Goal: Task Accomplishment & Management: Use online tool/utility

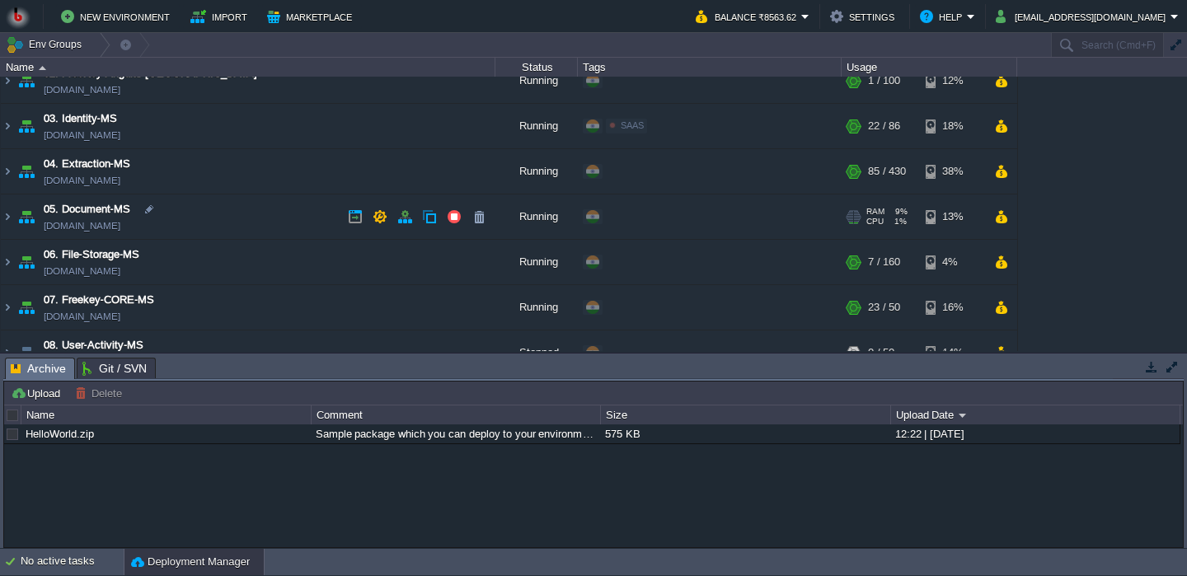
click at [234, 221] on td "05. Document-MS [DOMAIN_NAME]" at bounding box center [248, 217] width 495 height 45
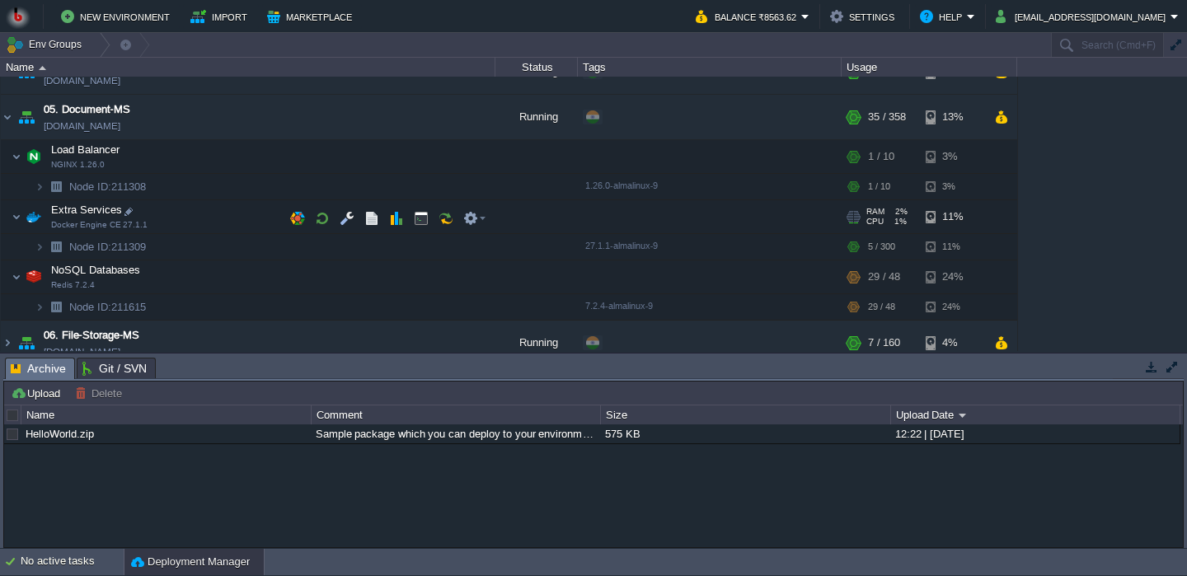
scroll to position [209, 0]
click at [352, 220] on button "button" at bounding box center [347, 216] width 15 height 15
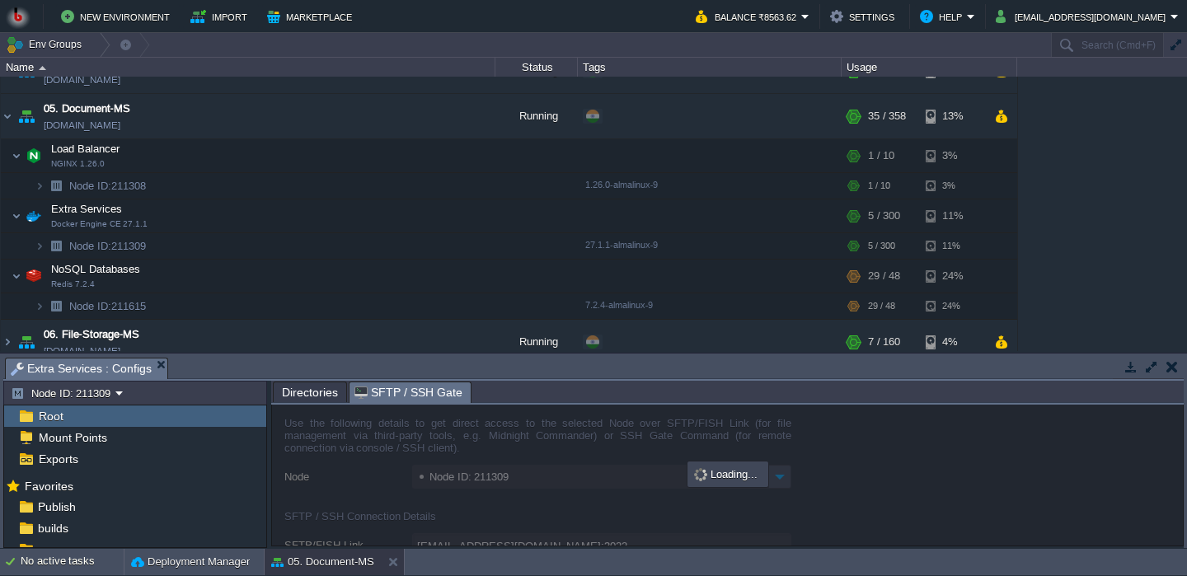
click at [369, 384] on span "SFTP / SSH Gate" at bounding box center [409, 393] width 108 height 21
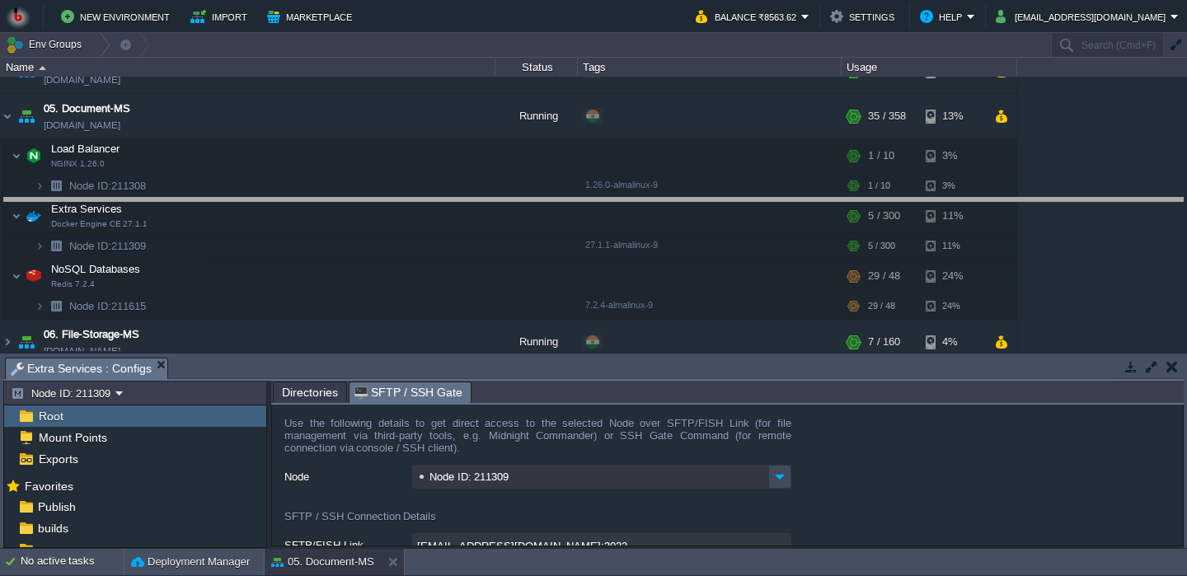
drag, startPoint x: 364, startPoint y: 375, endPoint x: 312, endPoint y: 215, distance: 168.2
click at [312, 215] on body "New Environment Import Marketplace Bonus ₹0.00 Upgrade Account Balance ₹8563.62…" at bounding box center [593, 288] width 1187 height 576
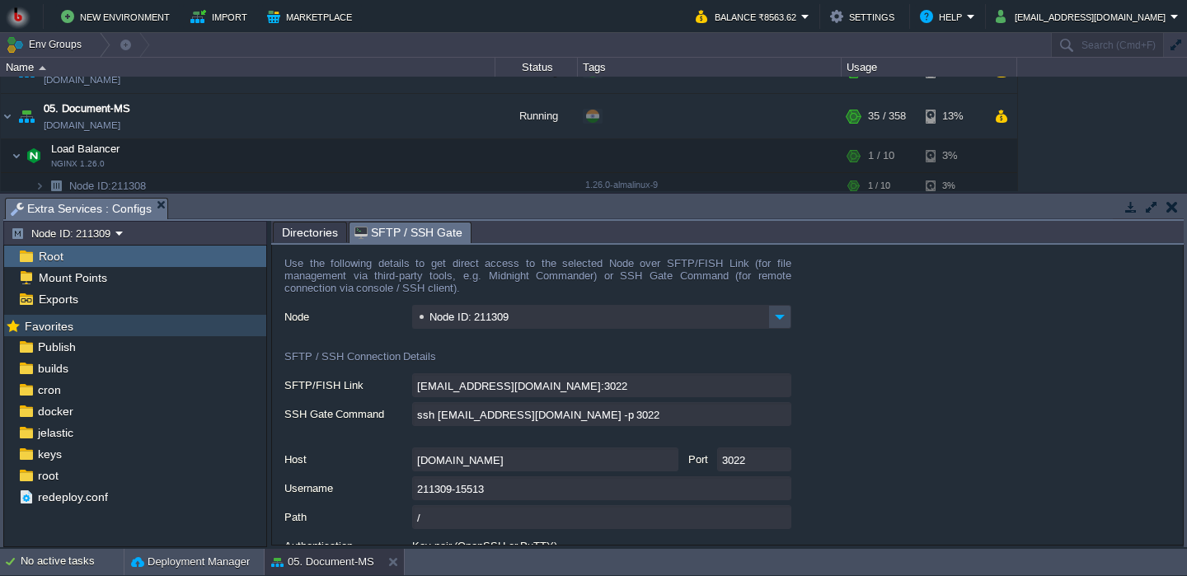
type input "[EMAIL_ADDRESS][DOMAIN_NAME]:3022/afs"
type input "ssh [EMAIL_ADDRESS][DOMAIN_NAME] -p 3022 -t "cd /afs; \$SHELL --login""
type input "/afs"
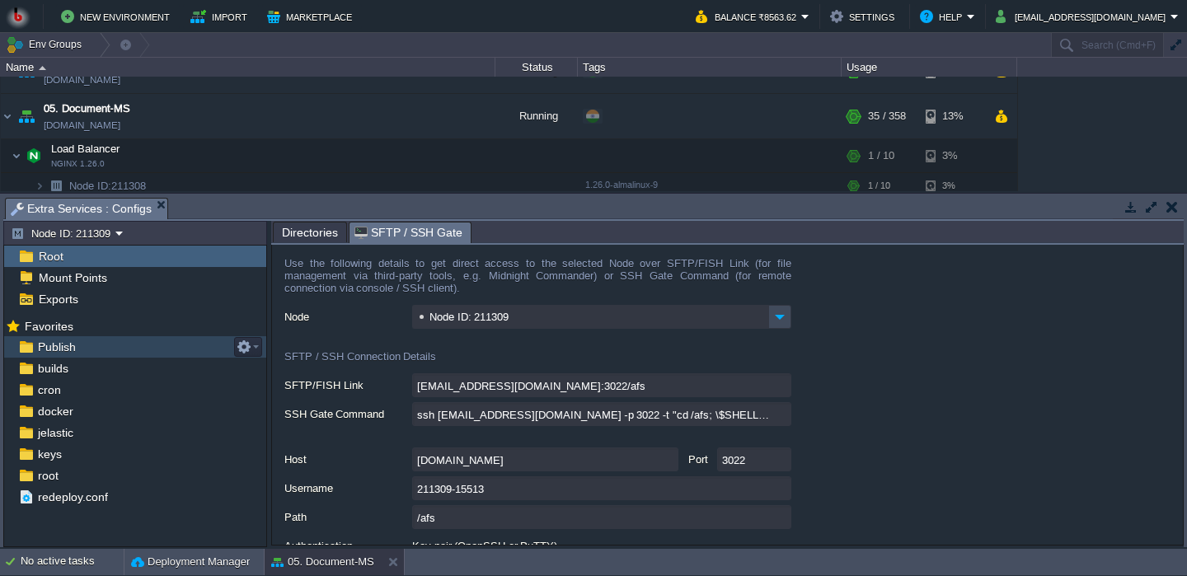
click at [113, 350] on div "Publish" at bounding box center [135, 346] width 262 height 21
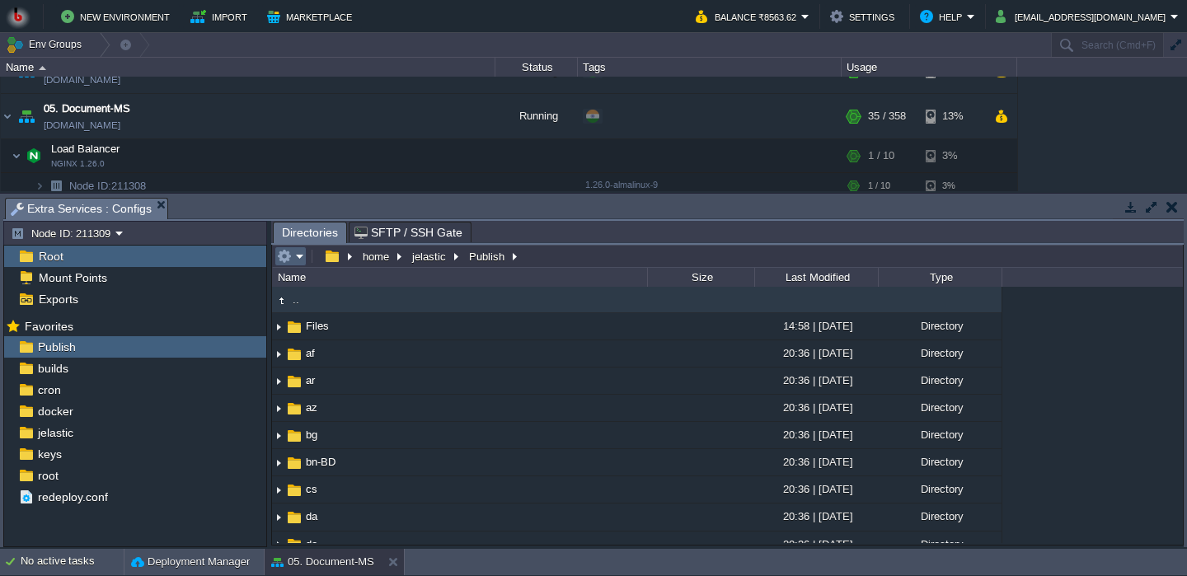
click at [297, 266] on td at bounding box center [291, 257] width 32 height 20
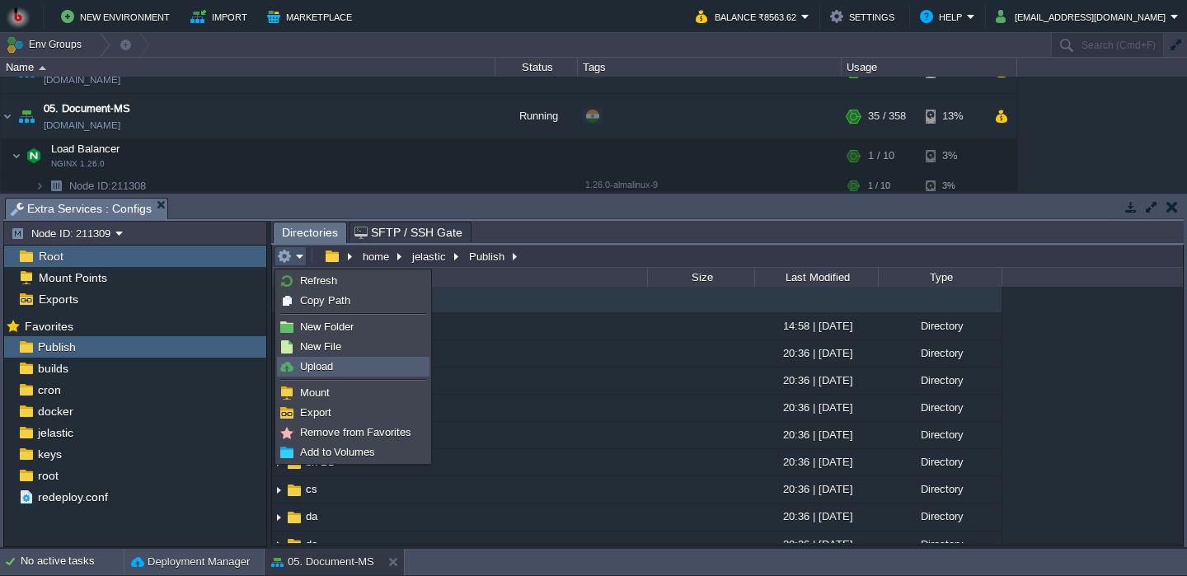
click at [335, 363] on link "Upload" at bounding box center [353, 367] width 151 height 18
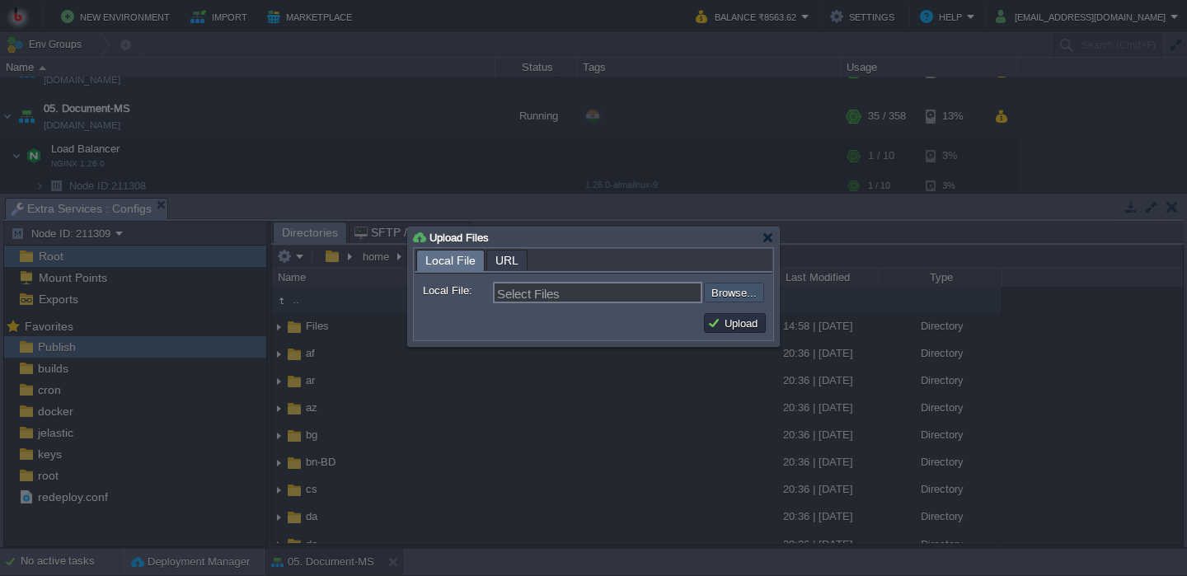
click at [730, 295] on input "file" at bounding box center [660, 293] width 209 height 20
type input "C:\fakepath\PdfGenerateMicroservice.dll"
type input "PdfGenerateMicroservice.dll"
click at [744, 316] on td "Upload" at bounding box center [735, 323] width 62 height 20
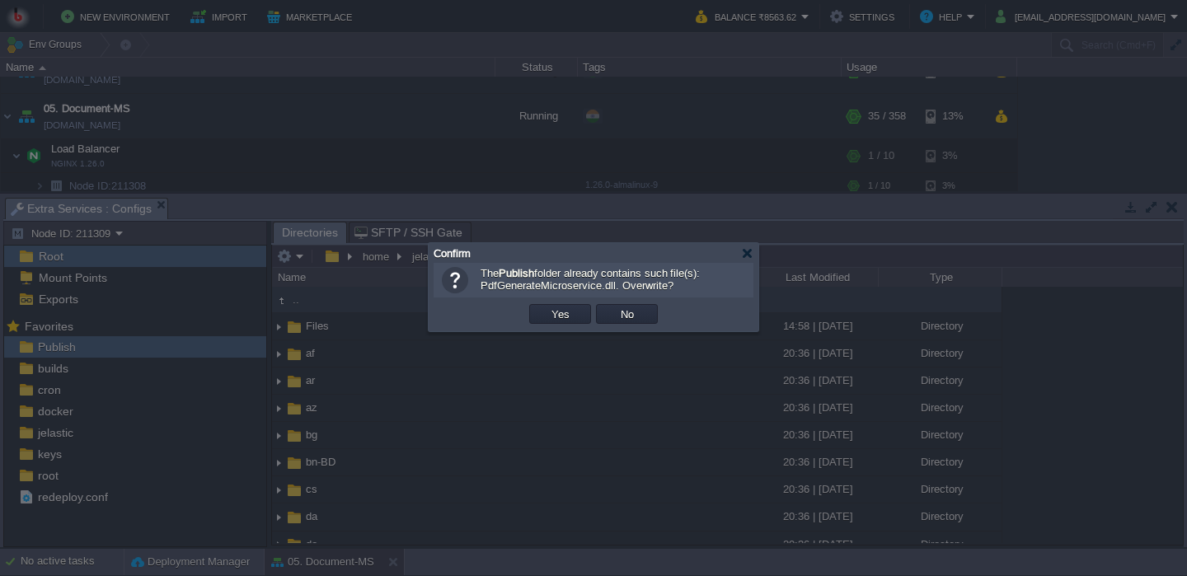
drag, startPoint x: 737, startPoint y: 322, endPoint x: 648, endPoint y: 322, distance: 89.0
click at [650, 322] on td "OK Yes No Cancel" at bounding box center [594, 314] width 312 height 25
click at [549, 316] on button "Yes" at bounding box center [561, 314] width 28 height 15
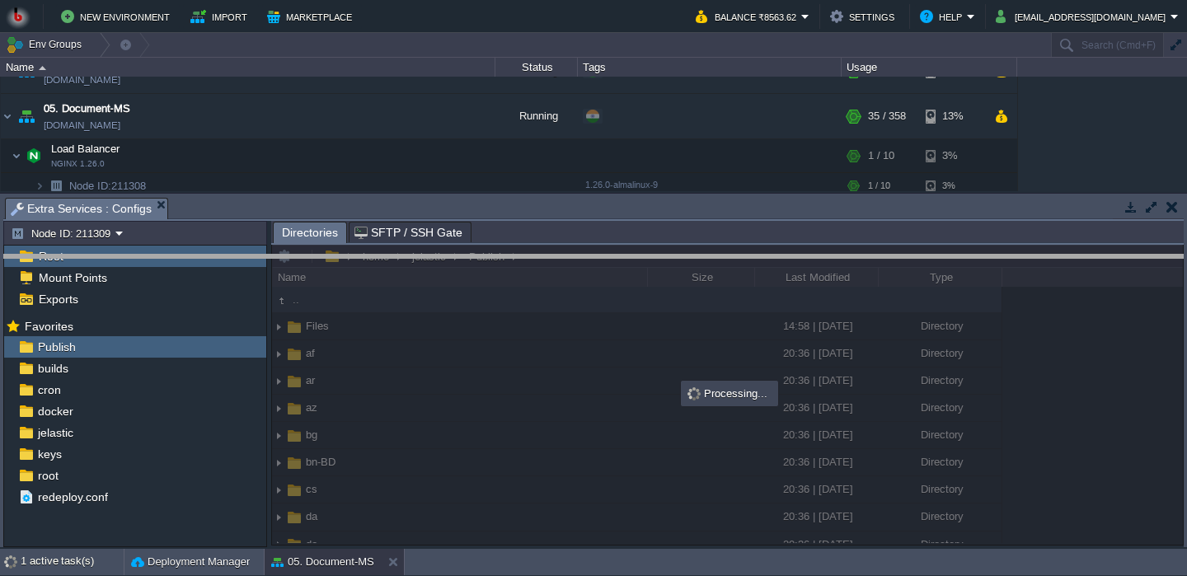
drag, startPoint x: 537, startPoint y: 217, endPoint x: 534, endPoint y: 339, distance: 122.0
click at [534, 339] on body "New Environment Import Marketplace Bonus ₹0.00 Upgrade Account Balance ₹8563.62…" at bounding box center [593, 288] width 1187 height 576
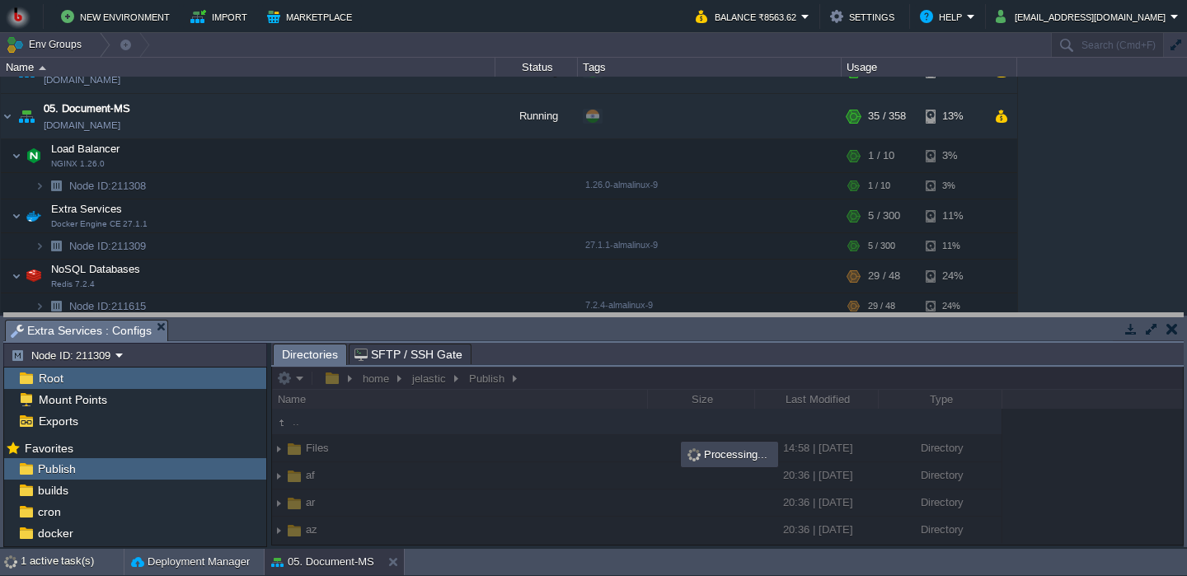
drag, startPoint x: 534, startPoint y: 339, endPoint x: 505, endPoint y: 295, distance: 52.4
click at [506, 295] on body "New Environment Import Marketplace Bonus ₹0.00 Upgrade Account Balance ₹8563.62…" at bounding box center [593, 288] width 1187 height 576
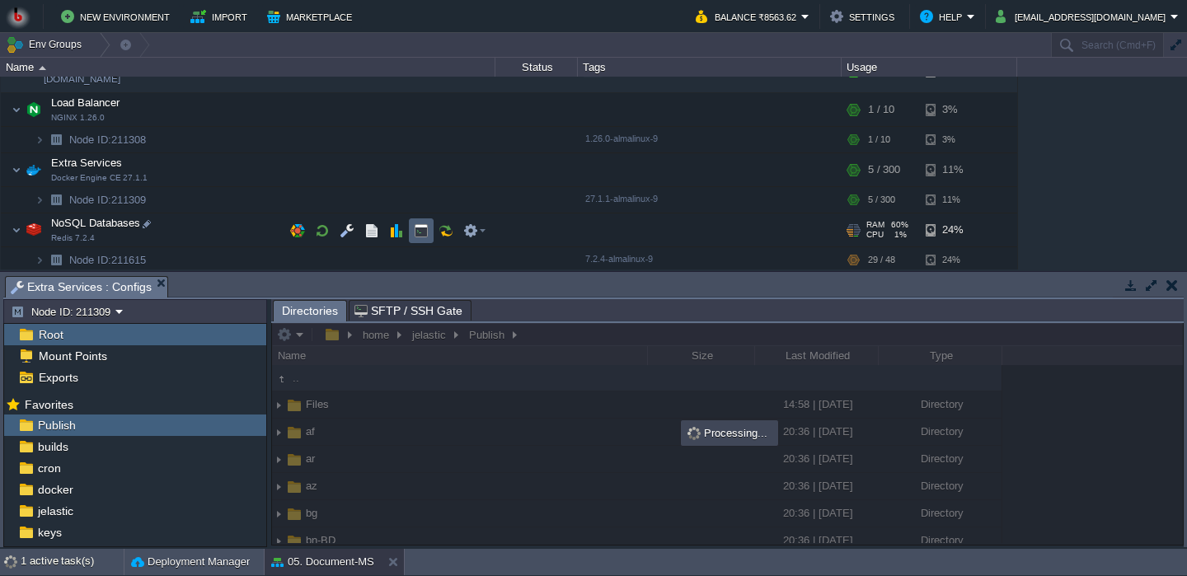
scroll to position [262, 0]
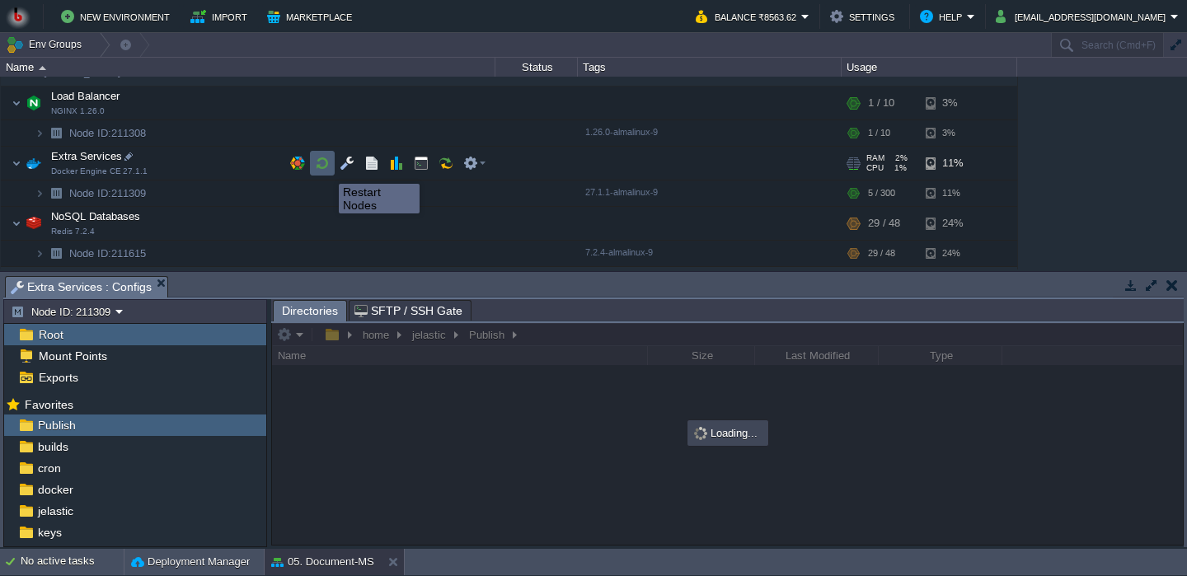
click at [326, 169] on button "button" at bounding box center [322, 163] width 15 height 15
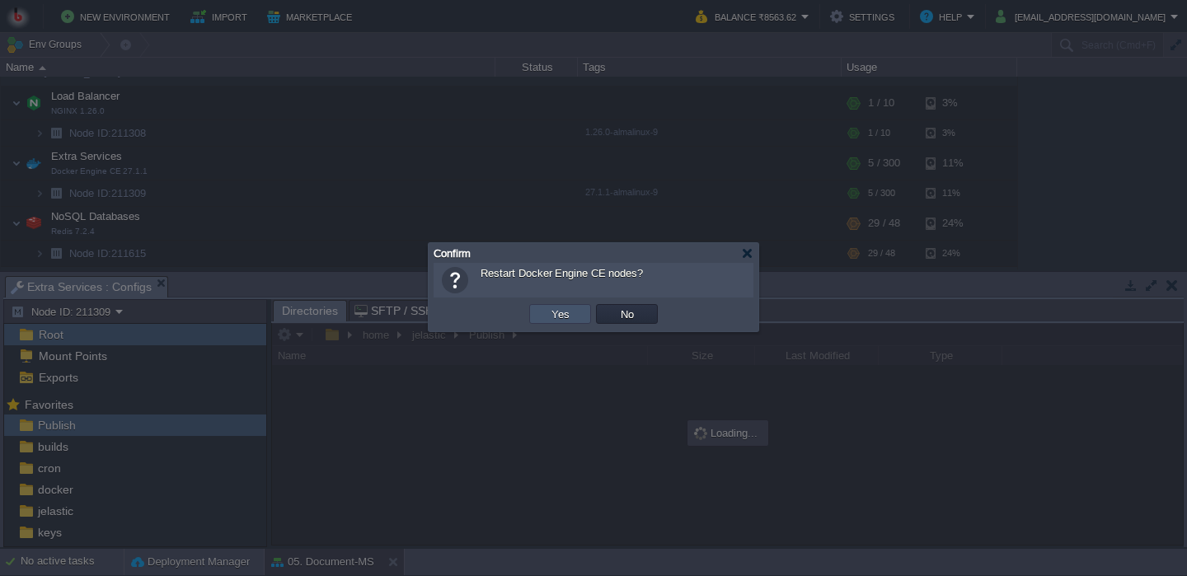
click at [555, 320] on button "Yes" at bounding box center [561, 314] width 28 height 15
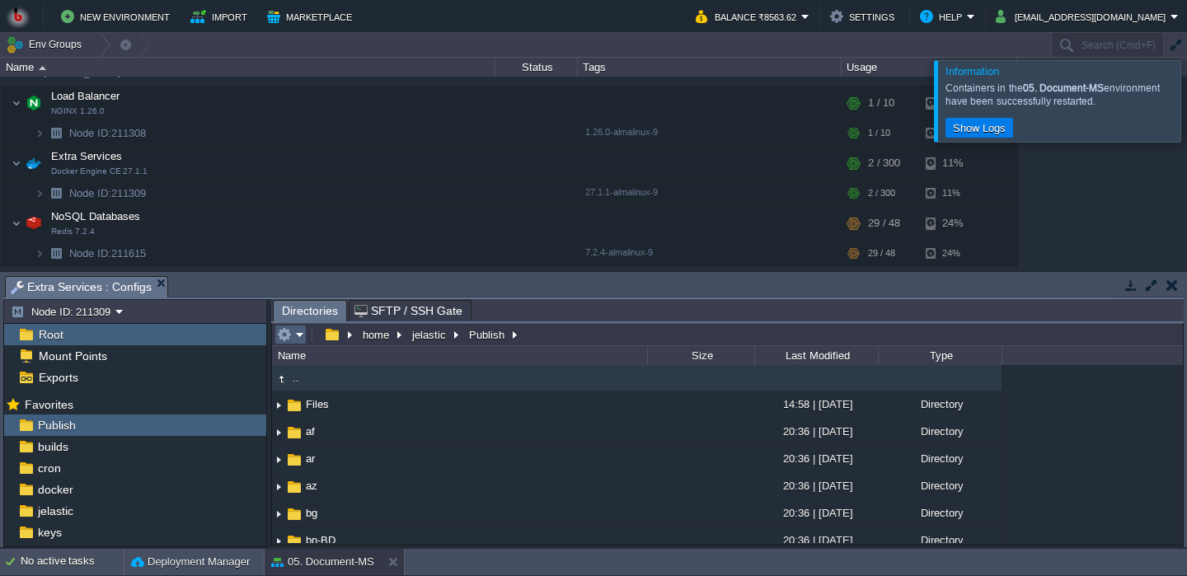
click at [304, 336] on em at bounding box center [290, 334] width 27 height 15
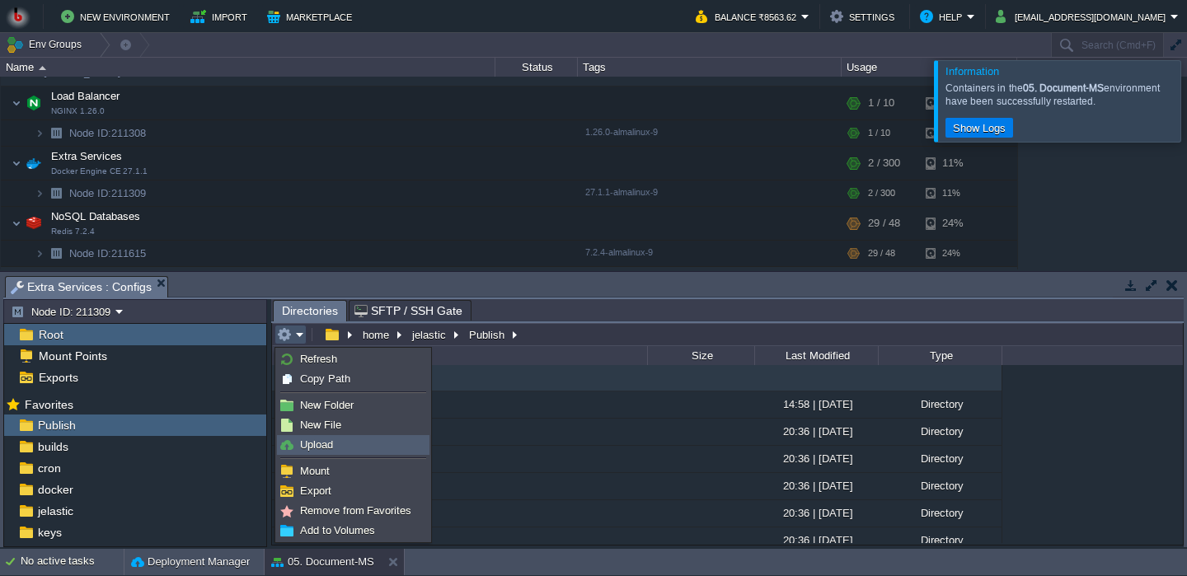
click at [317, 439] on span "Upload" at bounding box center [316, 445] width 33 height 12
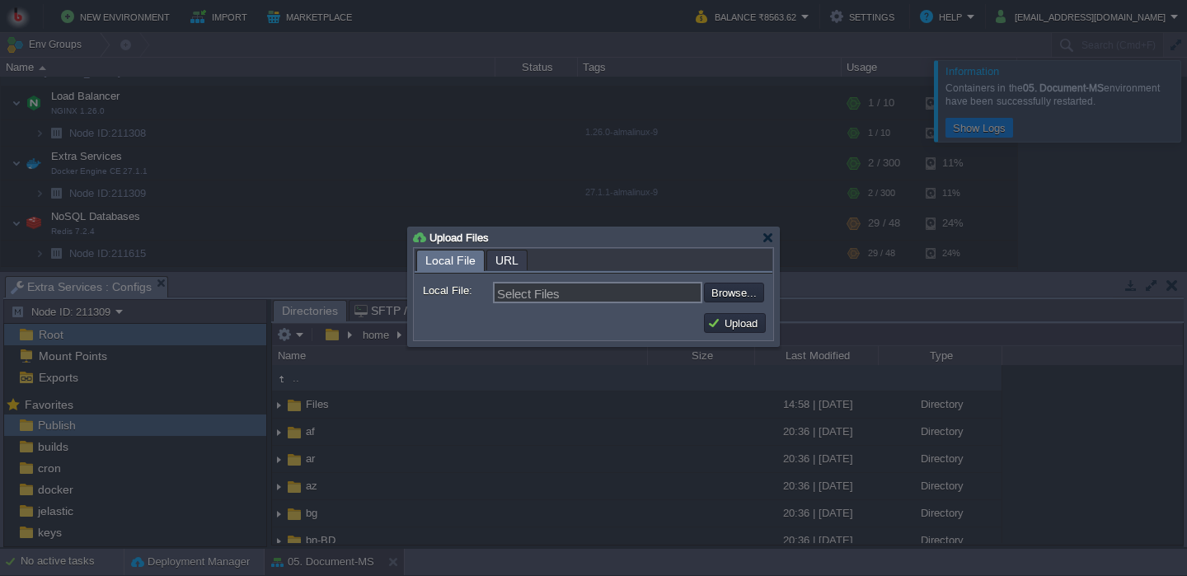
click at [740, 294] on input "file" at bounding box center [660, 293] width 209 height 20
type input "C:\fakepath\PdfGenerateMicroservice.dll"
type input "PdfGenerateMicroservice.dll"
click at [742, 333] on td "Upload" at bounding box center [735, 323] width 62 height 20
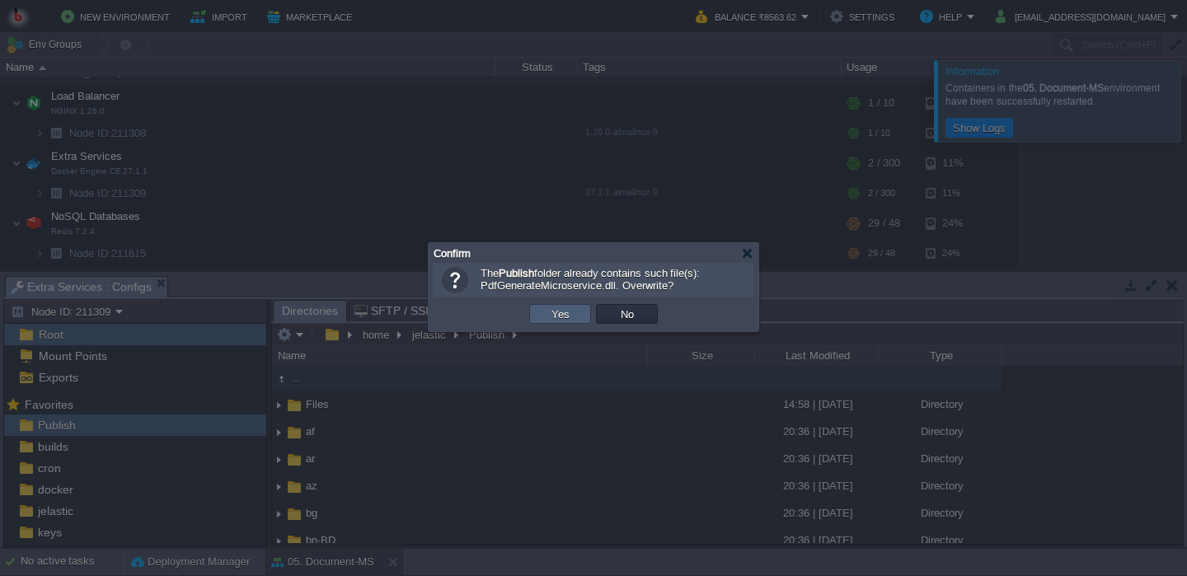
click at [570, 317] on button "Yes" at bounding box center [561, 314] width 28 height 15
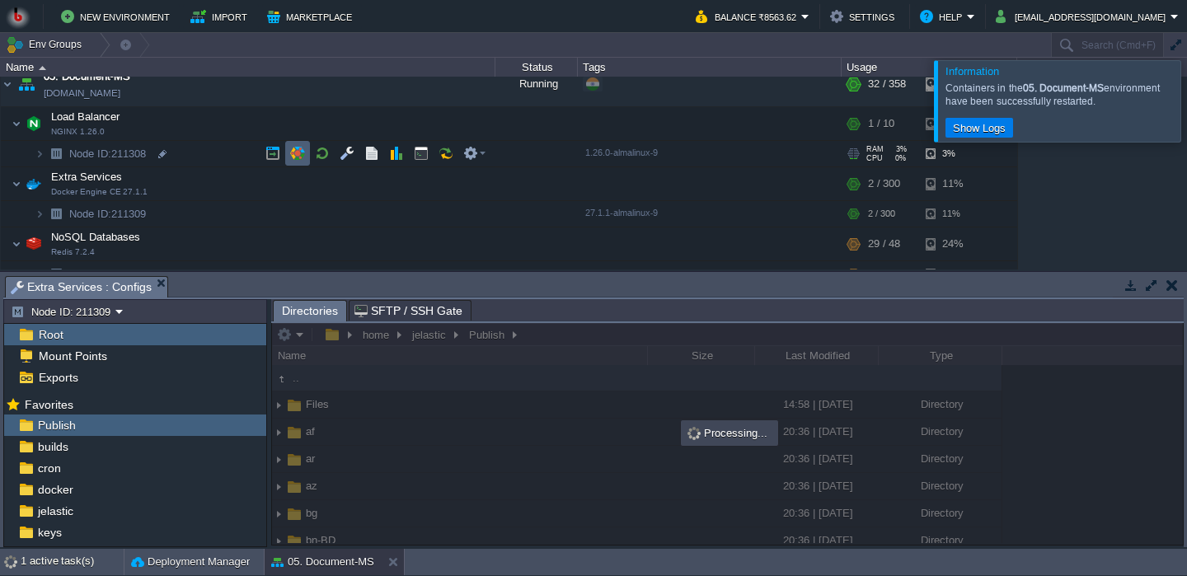
scroll to position [242, 0]
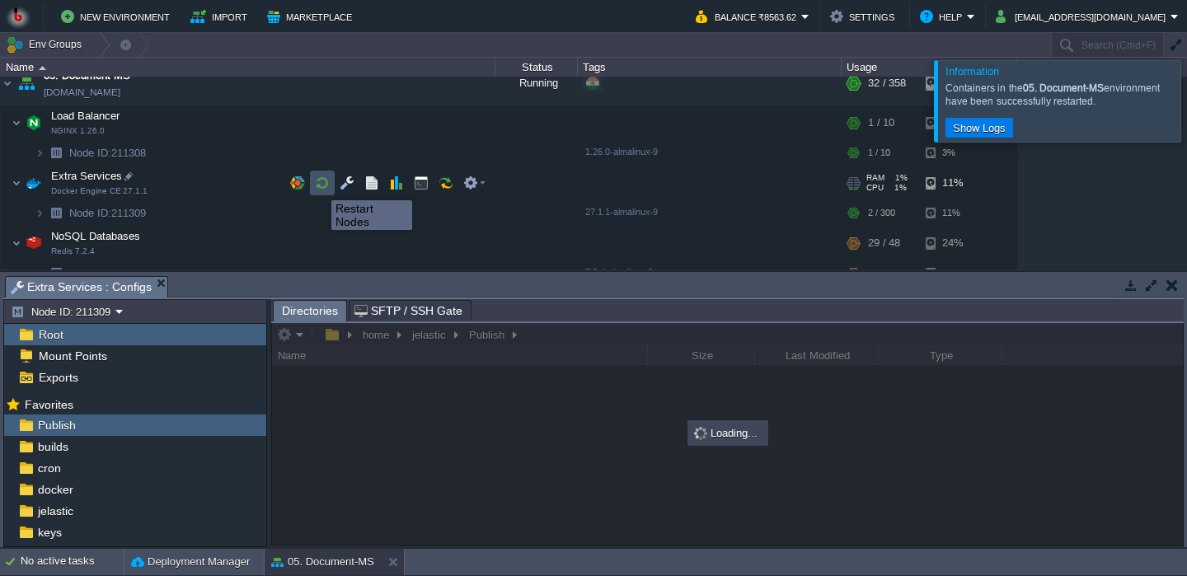
click at [319, 185] on button "button" at bounding box center [322, 183] width 15 height 15
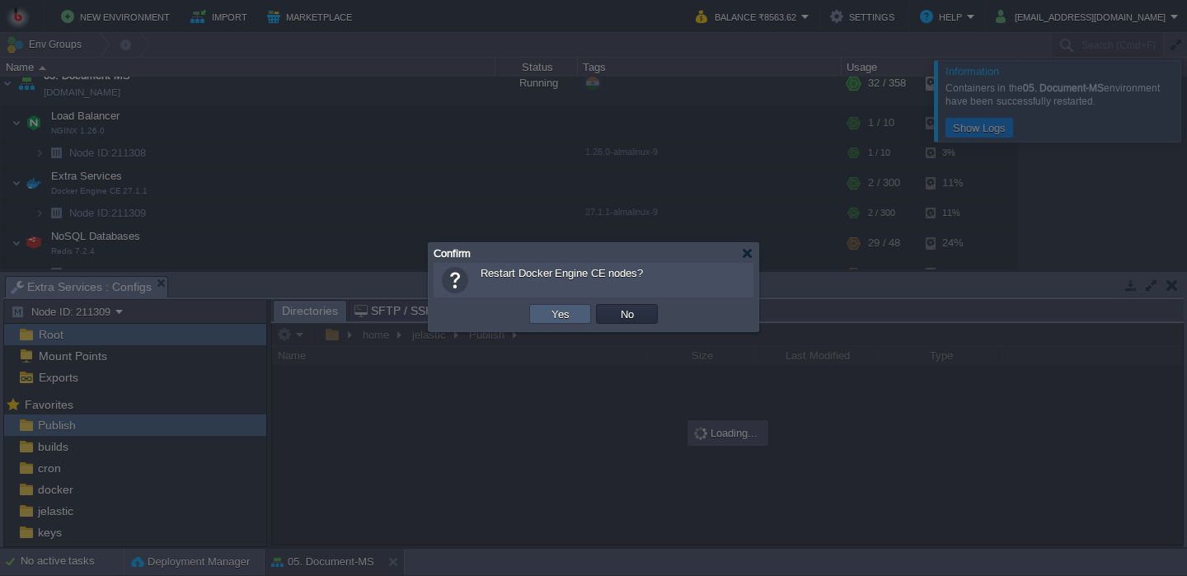
click at [561, 308] on button "Yes" at bounding box center [561, 314] width 28 height 15
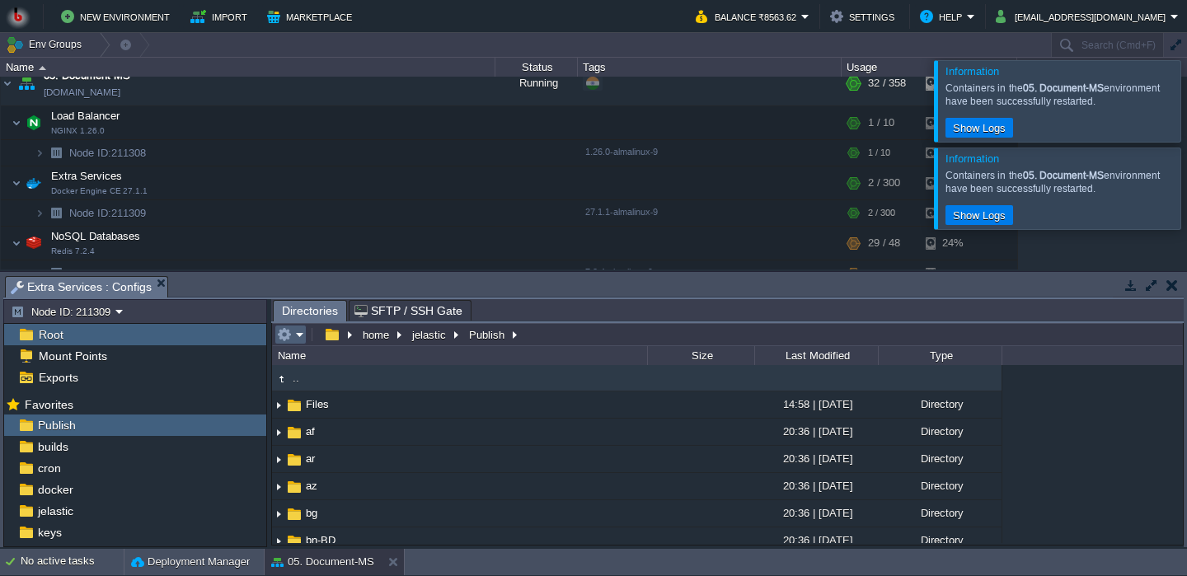
click at [303, 339] on em at bounding box center [290, 334] width 27 height 15
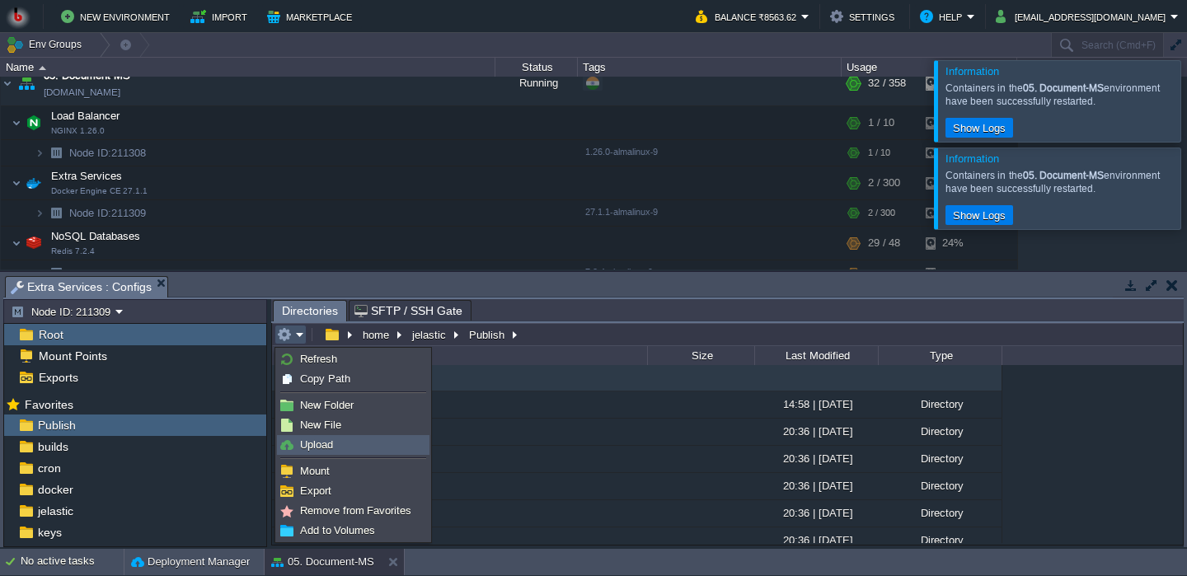
click at [307, 449] on span "Upload" at bounding box center [316, 445] width 33 height 12
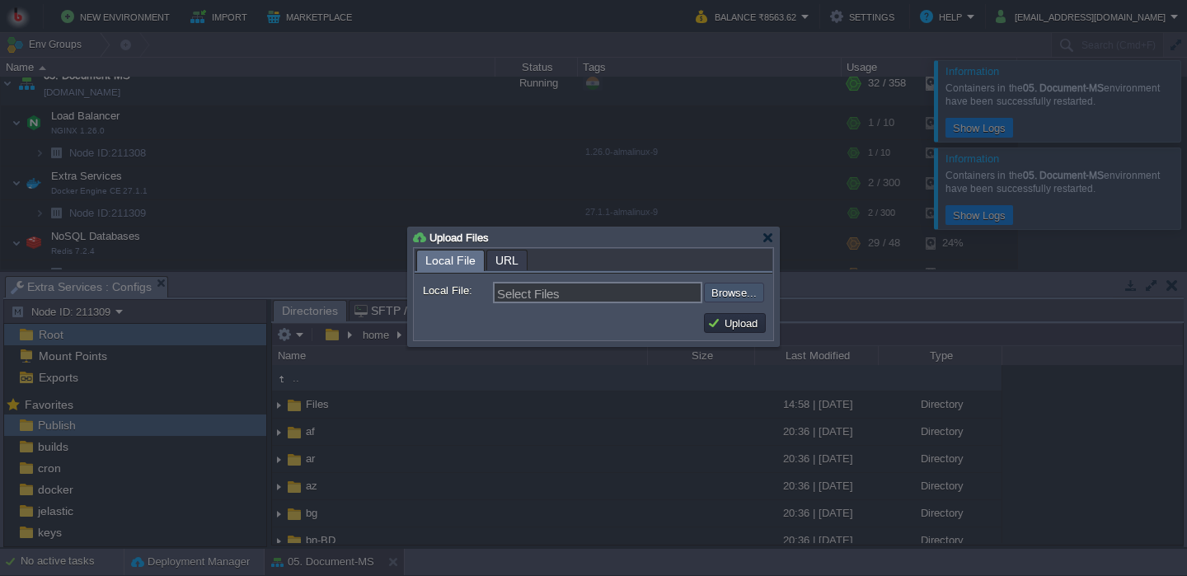
click at [721, 295] on input "file" at bounding box center [660, 293] width 209 height 20
type input "C:\fakepath\PdfGenerateMicroservice.dll"
type input "PdfGenerateMicroservice.dll"
click at [728, 326] on button "Upload" at bounding box center [734, 323] width 55 height 15
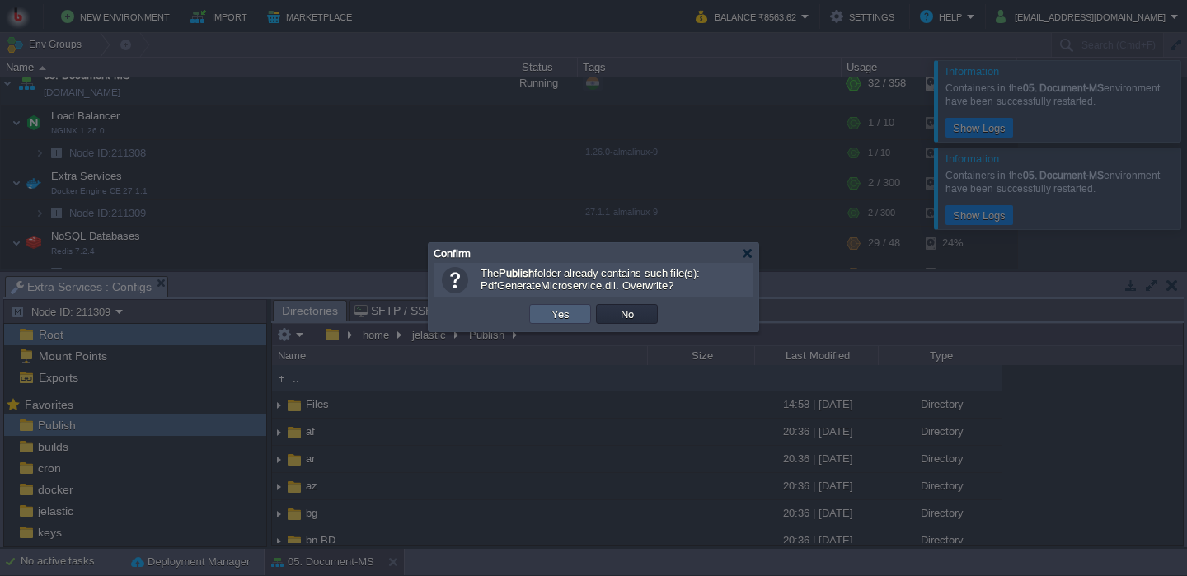
click at [566, 317] on button "Yes" at bounding box center [561, 314] width 28 height 15
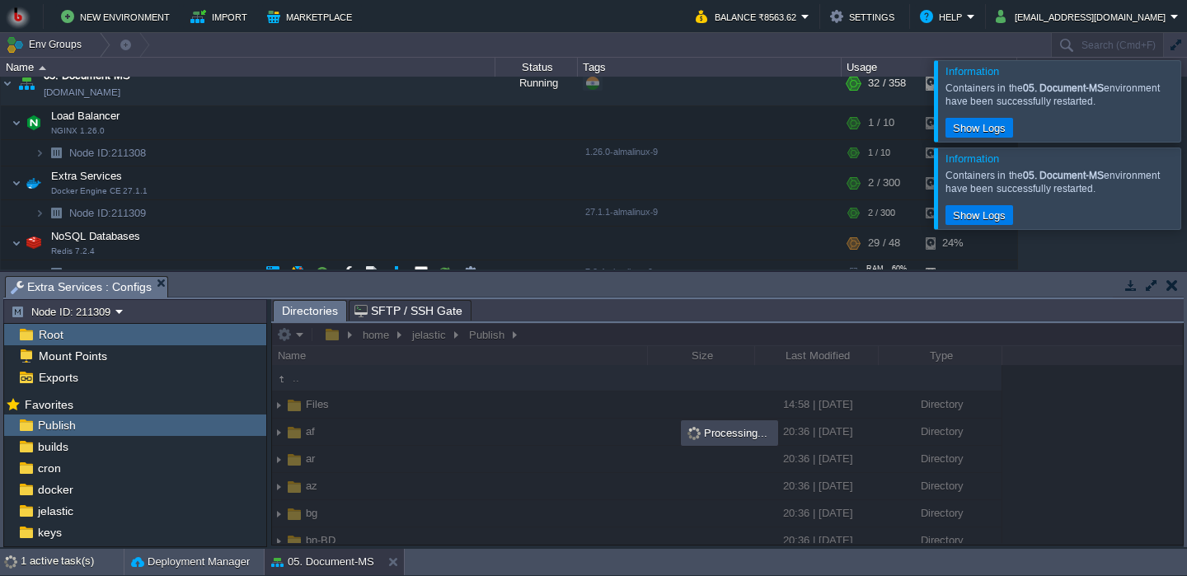
scroll to position [279, 0]
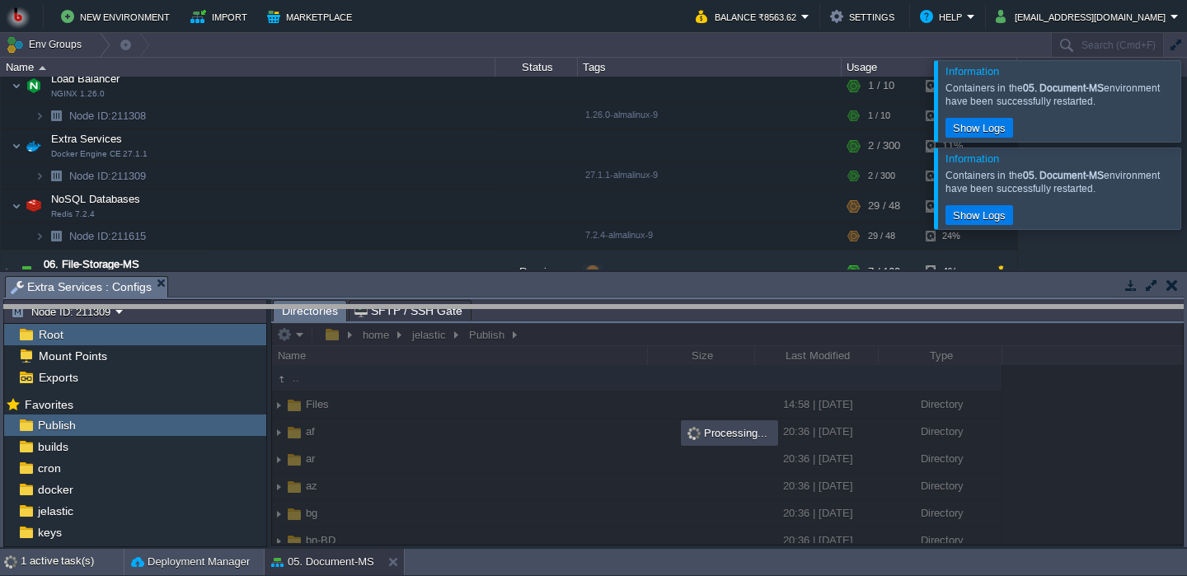
click at [475, 317] on body "New Environment Import Marketplace Bonus ₹0.00 Upgrade Account Balance ₹8563.62…" at bounding box center [593, 288] width 1187 height 576
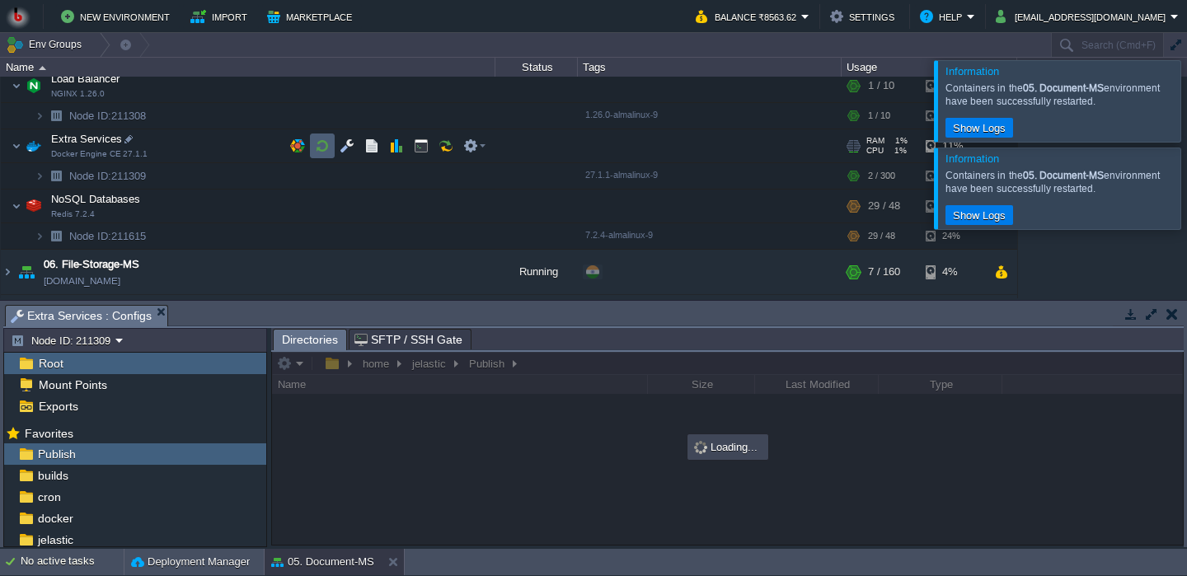
click at [318, 153] on button "button" at bounding box center [322, 146] width 15 height 15
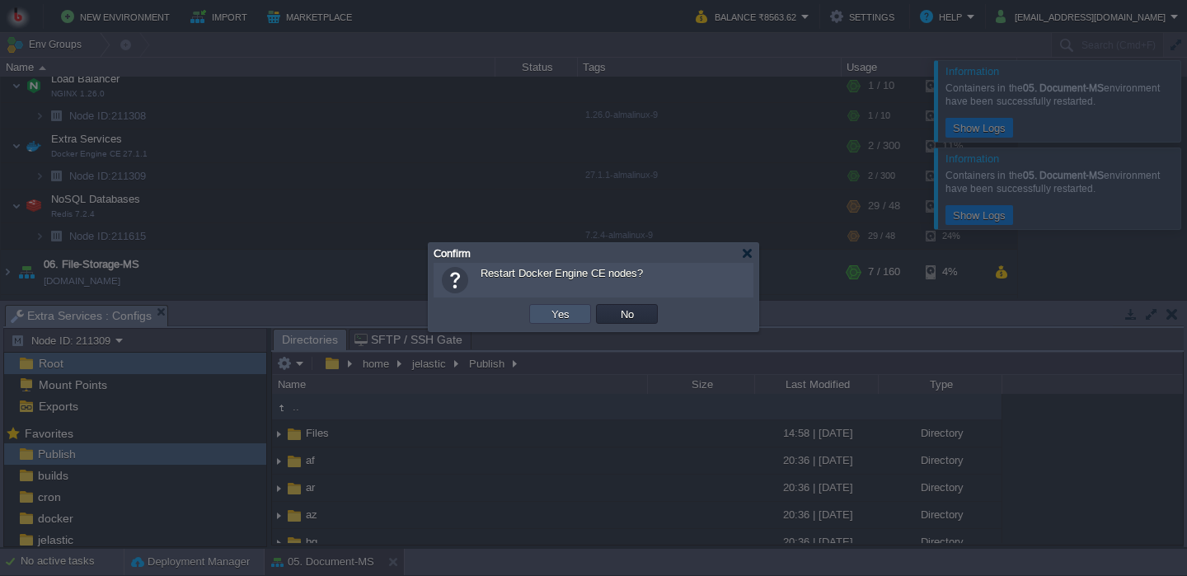
click at [553, 316] on button "Yes" at bounding box center [561, 314] width 28 height 15
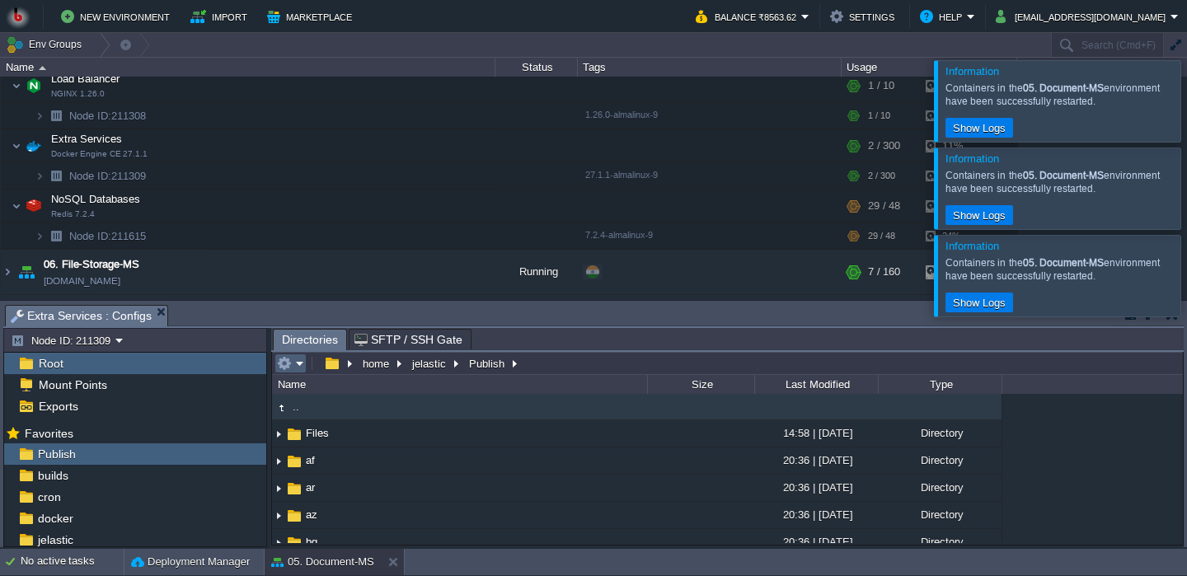
click at [307, 369] on td at bounding box center [291, 364] width 32 height 20
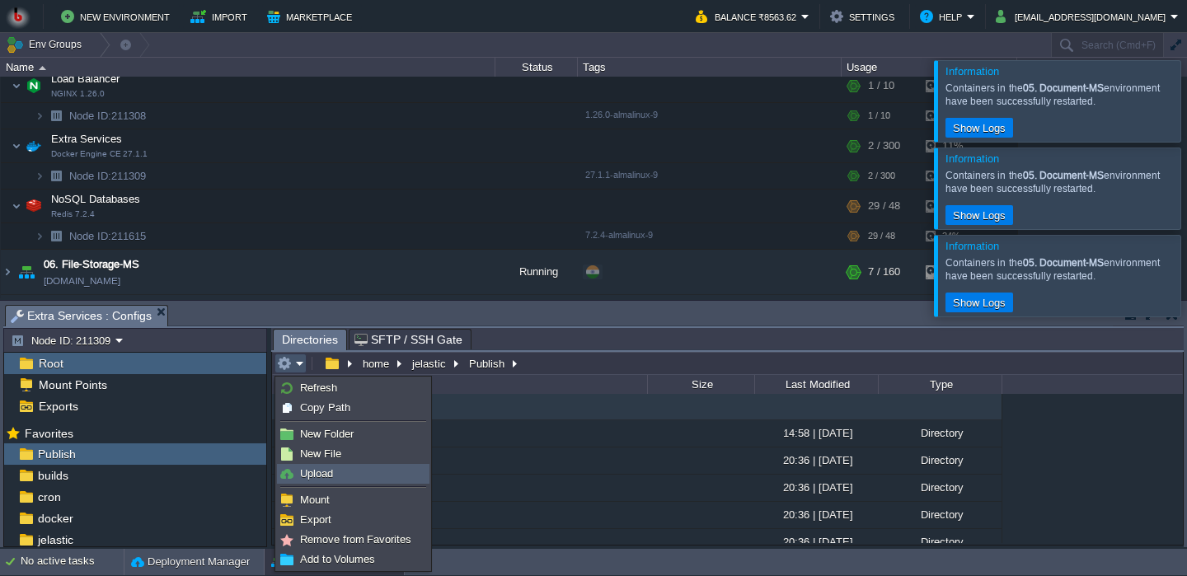
click at [316, 473] on span "Upload" at bounding box center [316, 473] width 33 height 12
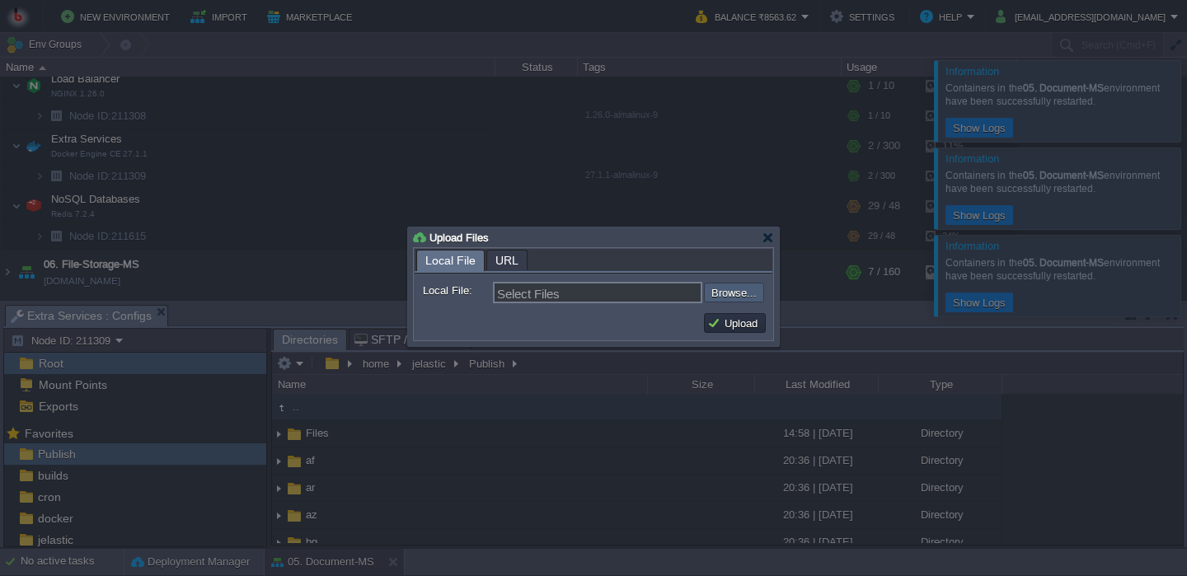
click at [744, 295] on input "file" at bounding box center [660, 293] width 209 height 20
type input "C:\fakepath\PdfGenerateMicroservice.dll"
type input "PdfGenerateMicroservice.dll"
click at [727, 322] on button "Upload" at bounding box center [734, 323] width 55 height 15
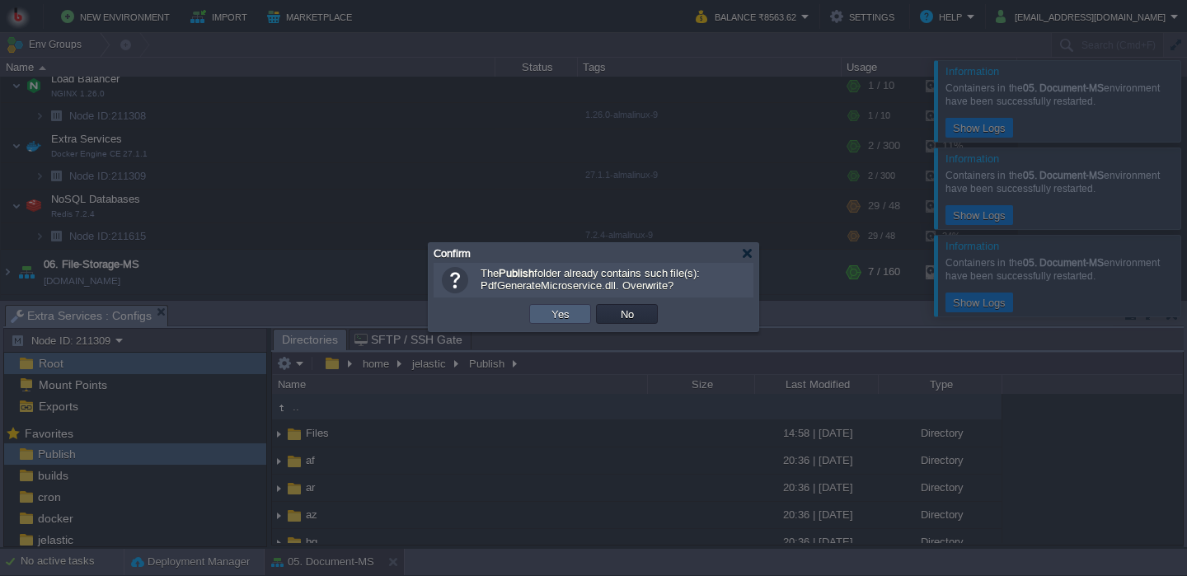
click at [575, 312] on td "Yes" at bounding box center [560, 314] width 62 height 20
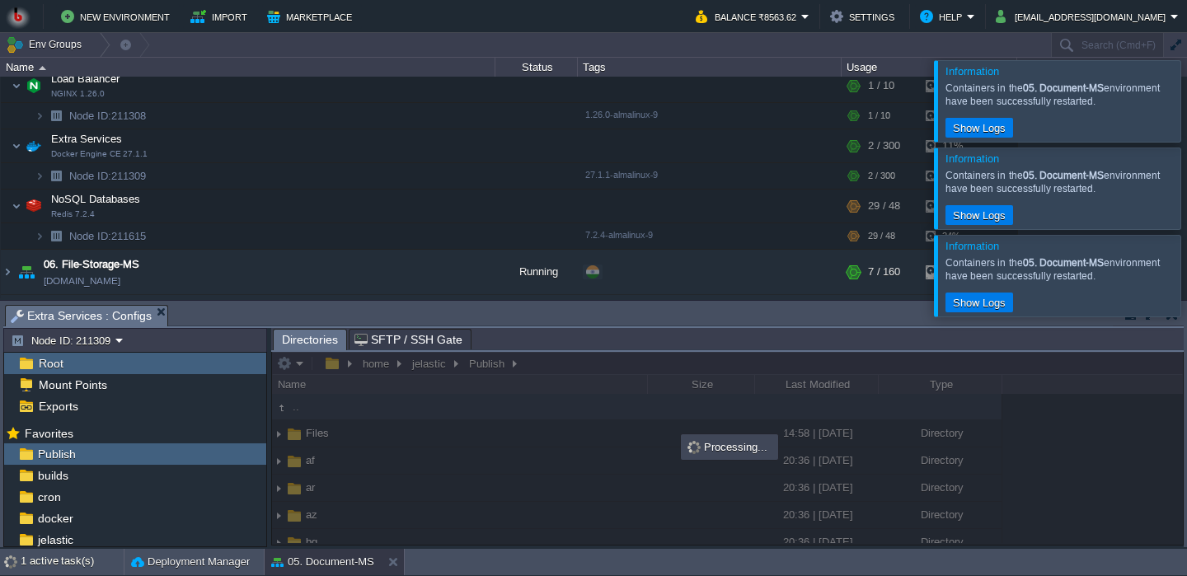
click at [1186, 298] on div at bounding box center [1207, 275] width 0 height 81
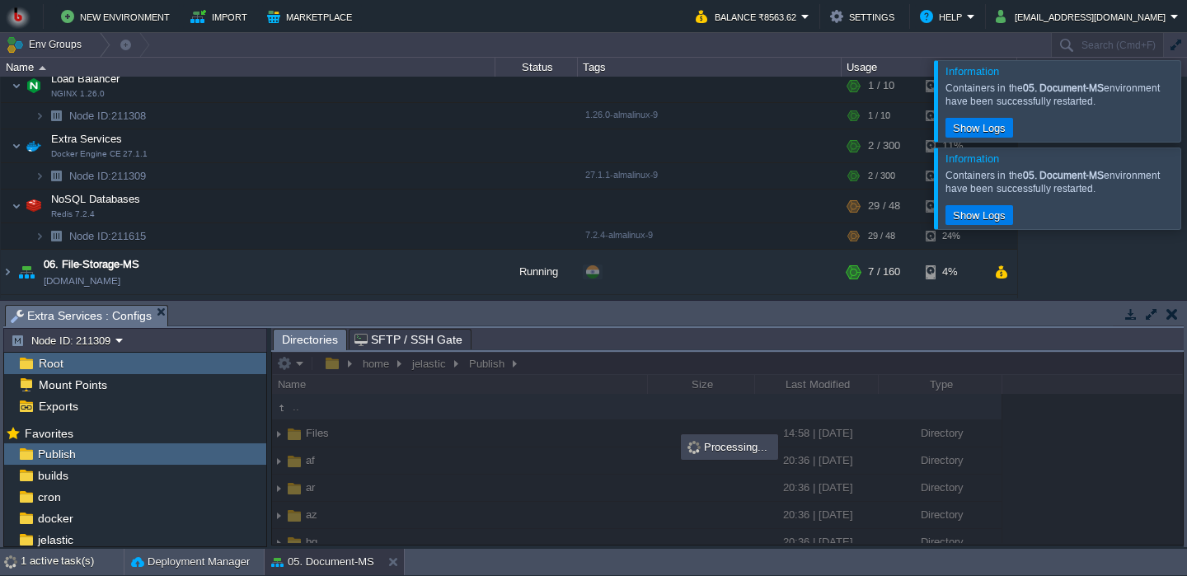
click at [1186, 206] on div at bounding box center [1207, 188] width 0 height 81
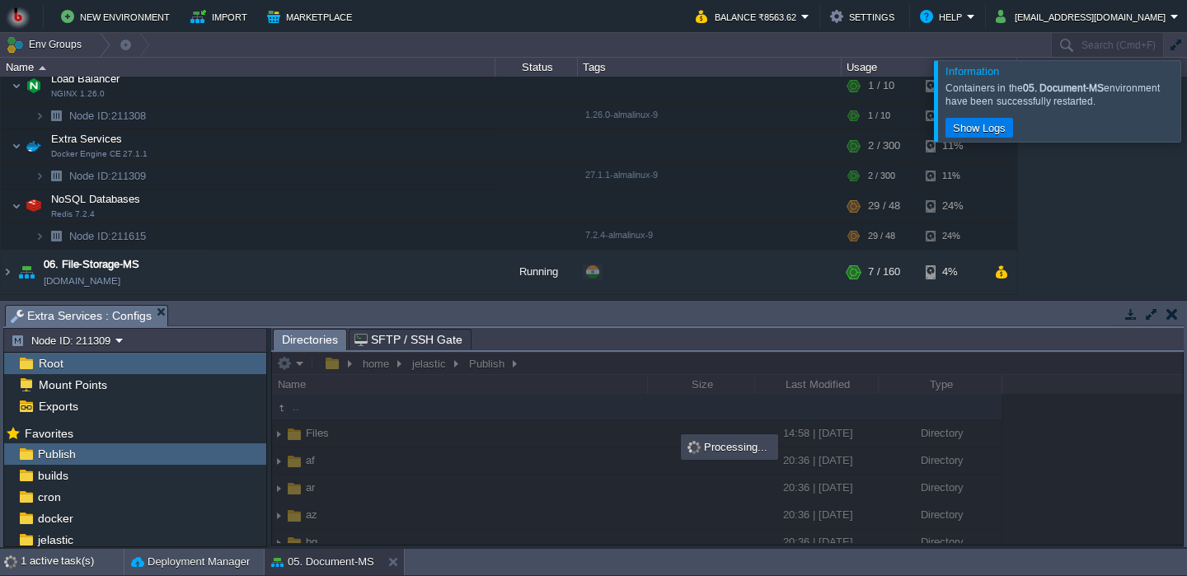
click at [1186, 99] on div at bounding box center [1207, 100] width 0 height 81
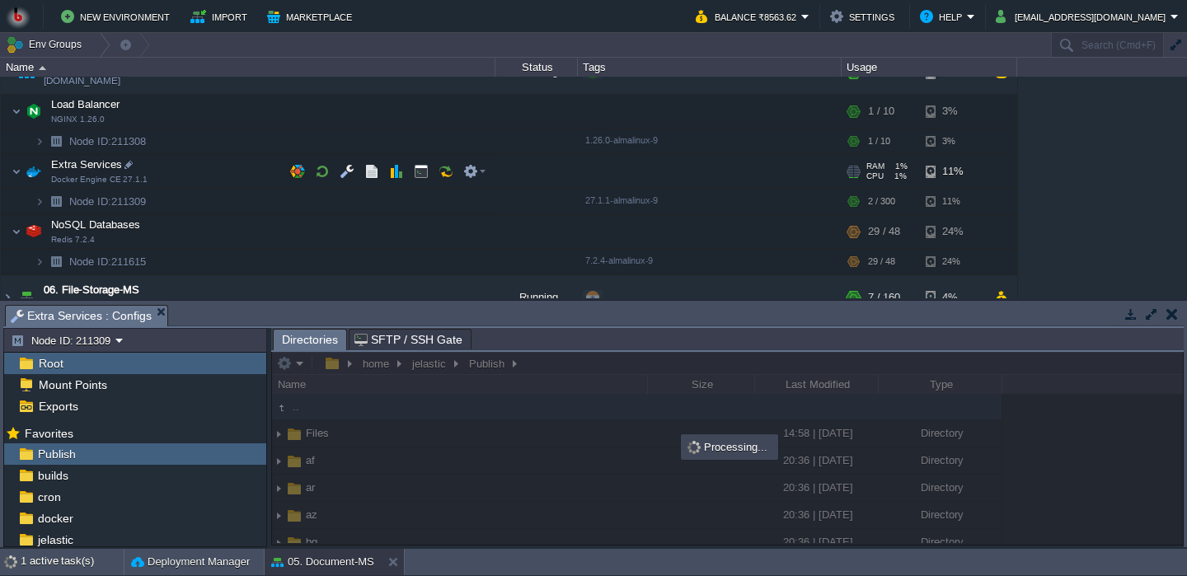
scroll to position [245, 0]
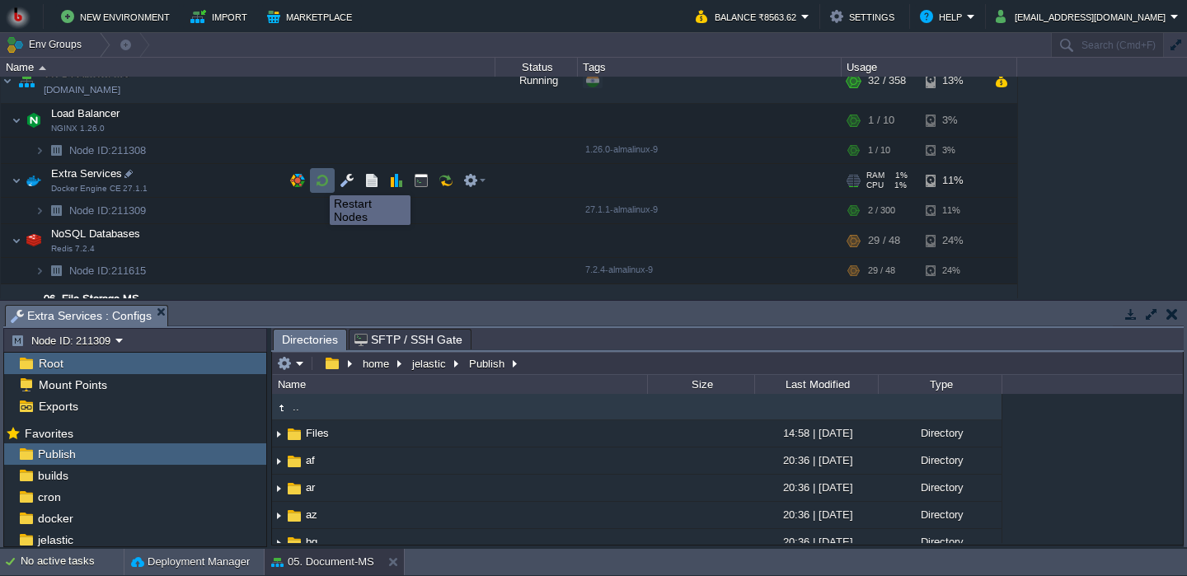
click at [317, 182] on button "button" at bounding box center [322, 180] width 15 height 15
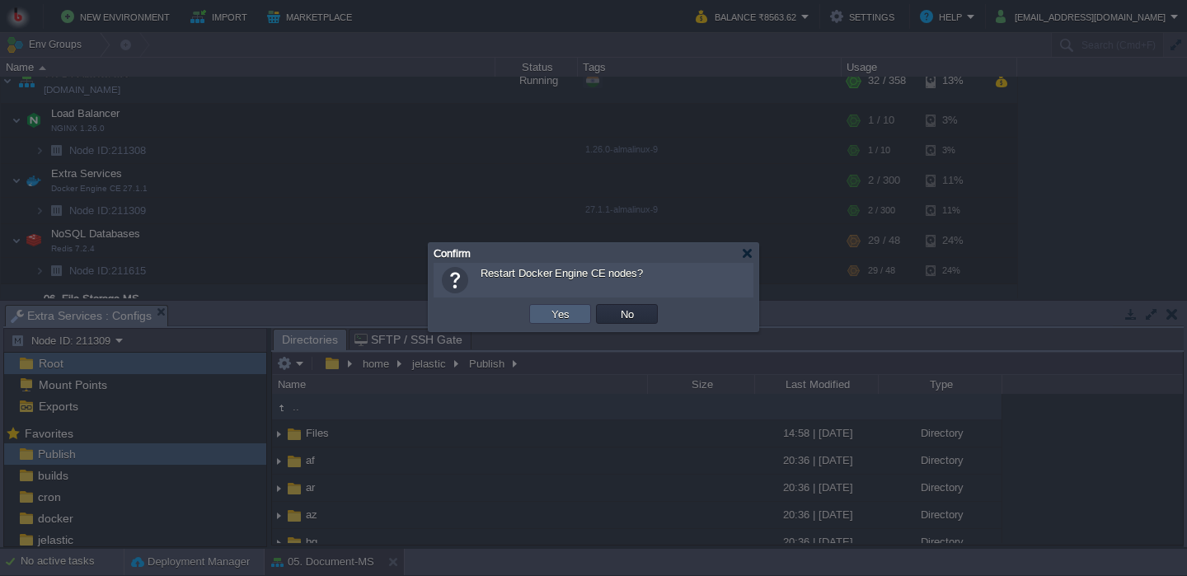
click at [557, 312] on button "Yes" at bounding box center [561, 314] width 28 height 15
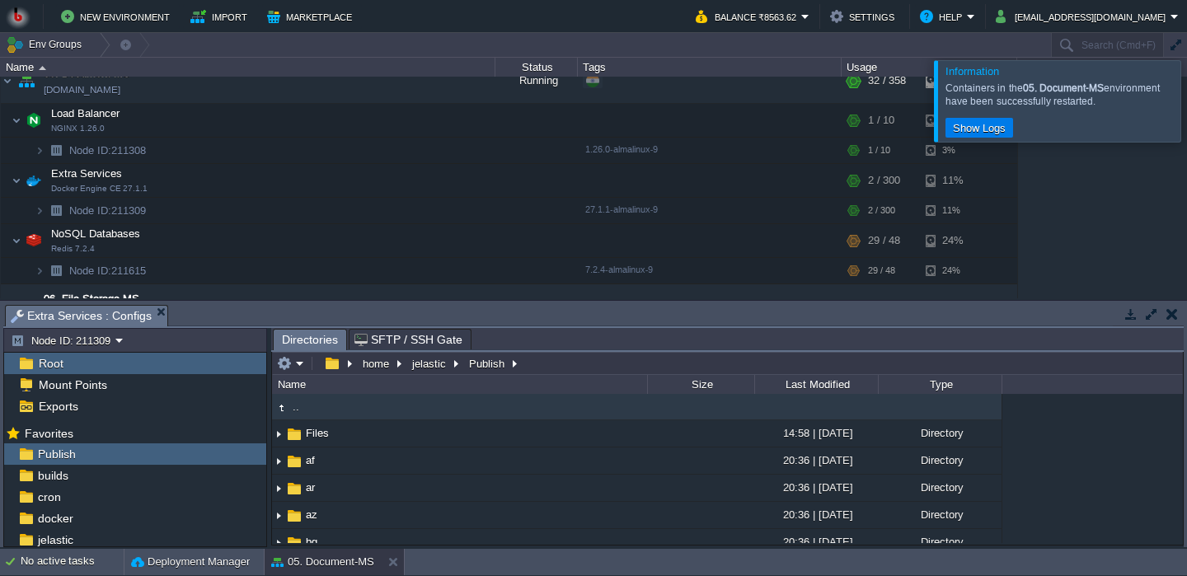
click at [296, 378] on div "Name" at bounding box center [460, 384] width 373 height 19
click at [296, 371] on em at bounding box center [290, 363] width 27 height 15
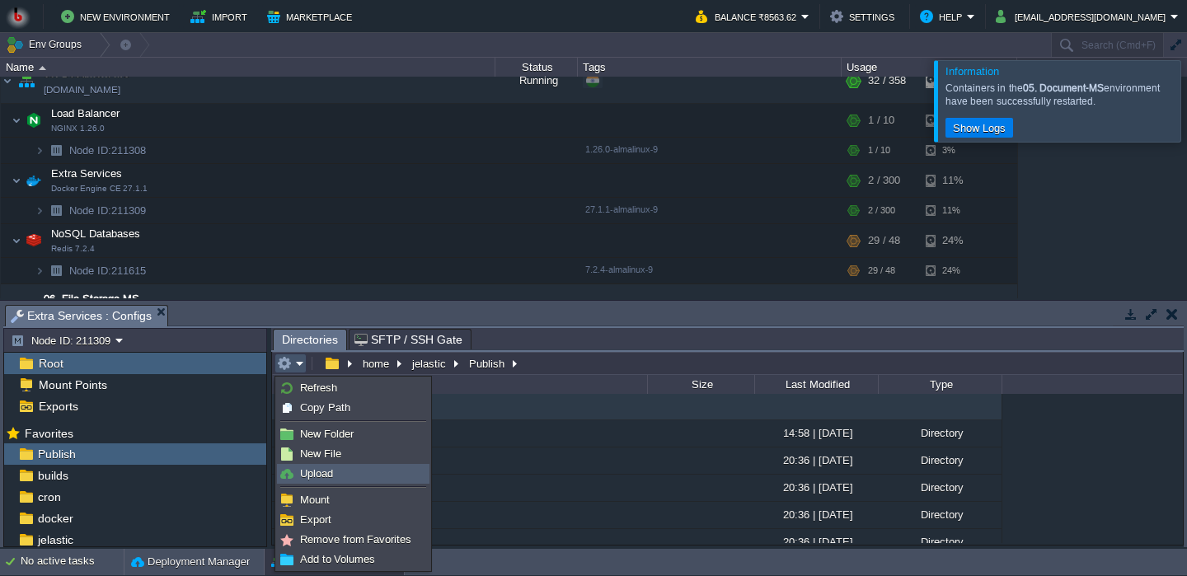
click at [317, 471] on span "Upload" at bounding box center [316, 473] width 33 height 12
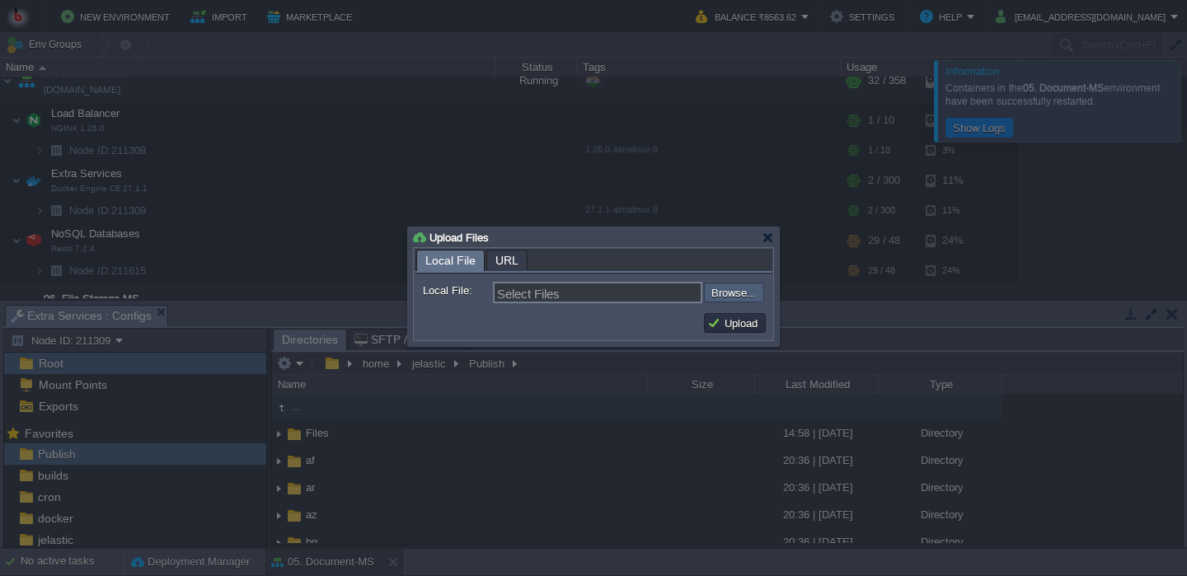
click at [727, 298] on input "file" at bounding box center [660, 293] width 209 height 20
type input "C:\fakepath\PdfGenerateMicroservice.dll"
type input "PdfGenerateMicroservice.dll"
click at [741, 329] on button "Upload" at bounding box center [734, 323] width 55 height 15
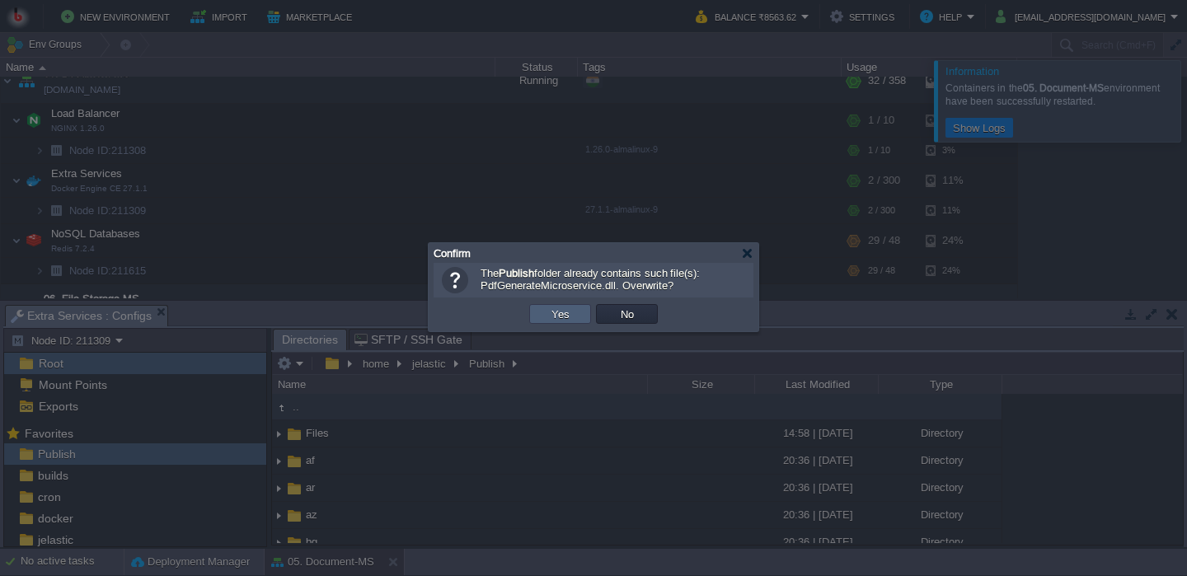
click at [562, 308] on td "Yes" at bounding box center [560, 314] width 62 height 20
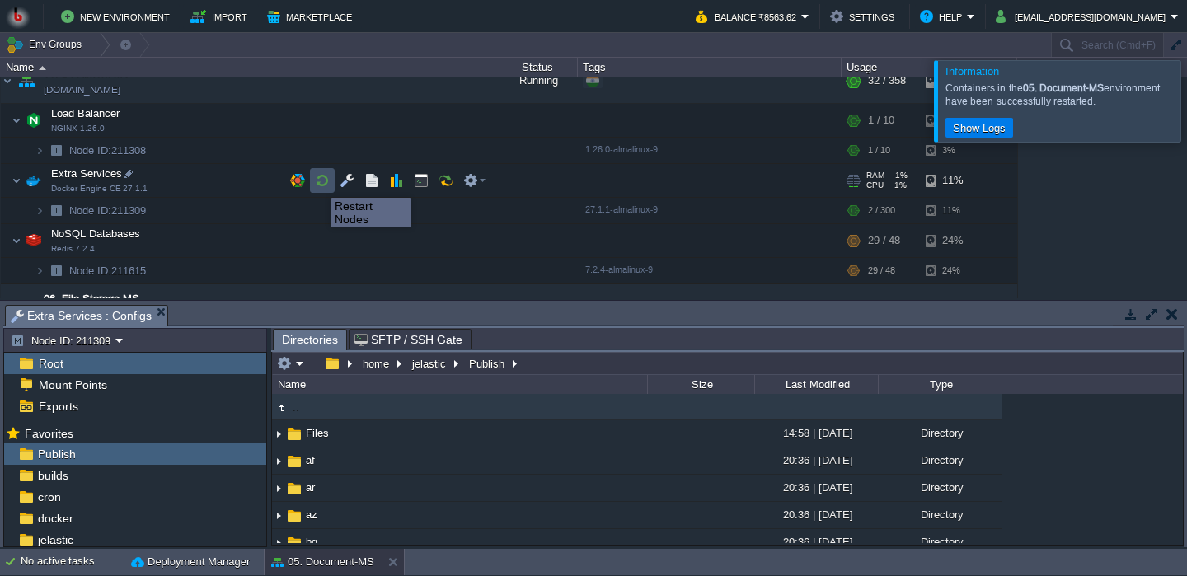
click at [318, 183] on button "button" at bounding box center [322, 180] width 15 height 15
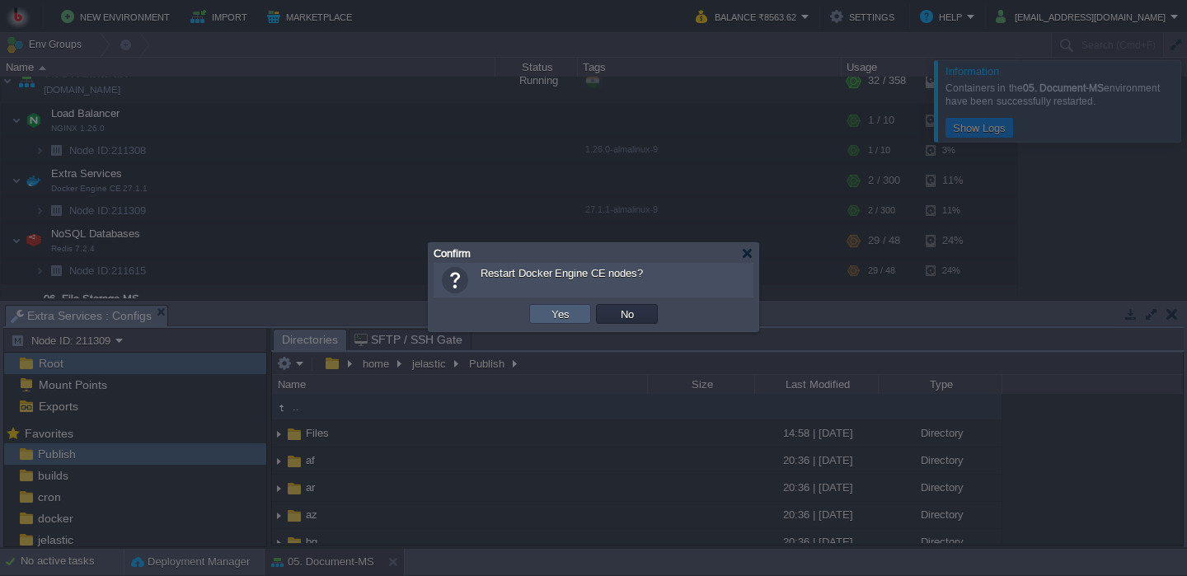
click at [543, 320] on td "Yes" at bounding box center [560, 314] width 62 height 20
